Goal: Find specific page/section: Find specific page/section

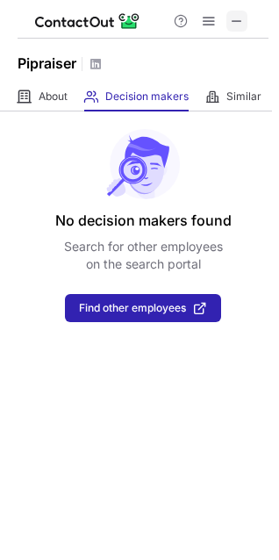
click at [246, 16] on button at bounding box center [236, 21] width 21 height 21
click at [234, 14] on span at bounding box center [237, 21] width 14 height 14
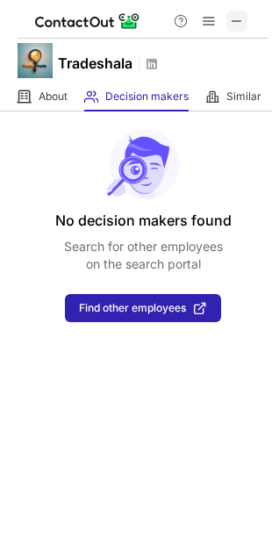
click at [232, 18] on span at bounding box center [237, 21] width 14 height 14
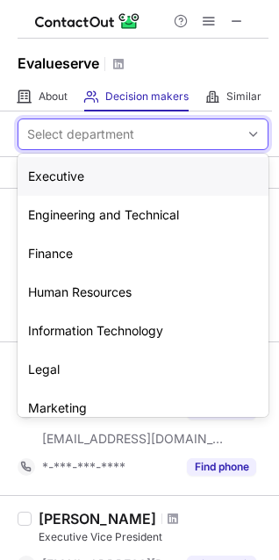
click at [206, 136] on div "Select department" at bounding box center [128, 134] width 221 height 28
click at [156, 285] on div "Human Resources" at bounding box center [143, 292] width 251 height 39
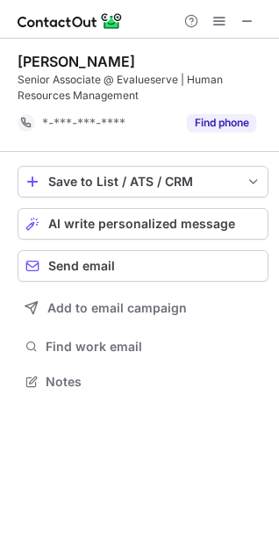
scroll to position [368, 279]
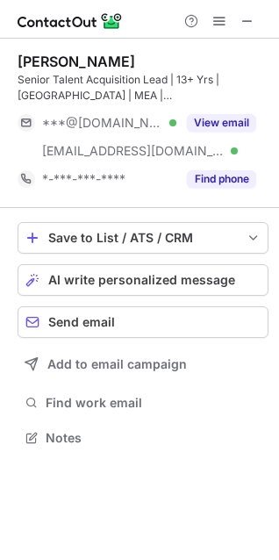
scroll to position [424, 279]
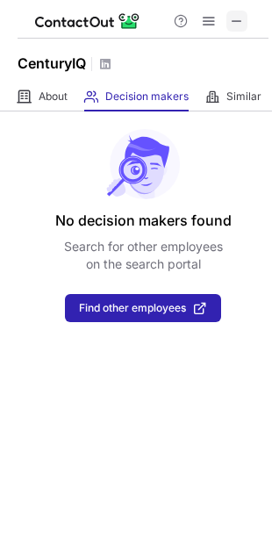
click at [247, 26] on button at bounding box center [236, 21] width 21 height 21
